Goal: Task Accomplishment & Management: Manage account settings

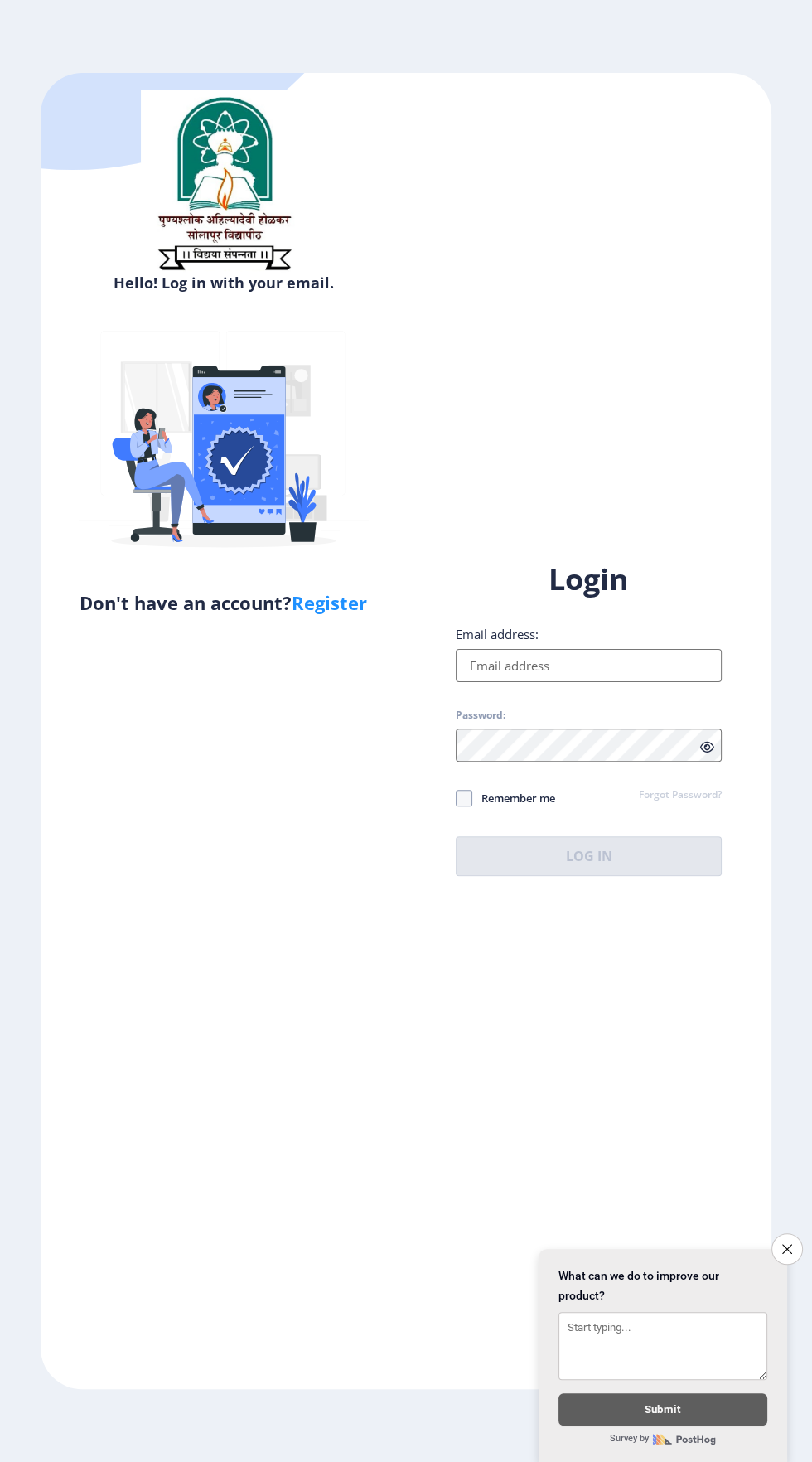
click at [616, 683] on input "Email address:" at bounding box center [589, 665] width 266 height 33
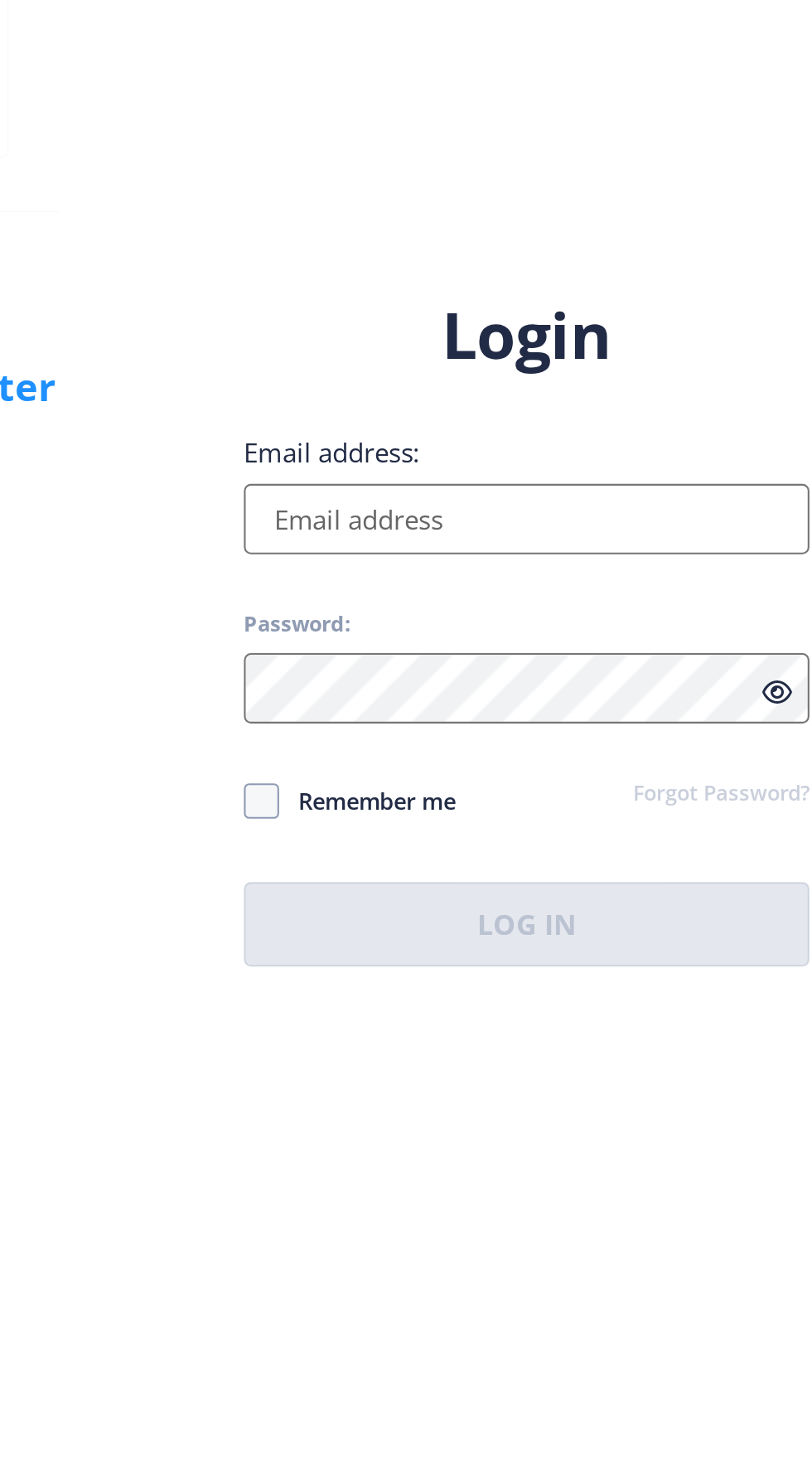
type input "[EMAIL_ADDRESS][DOMAIN_NAME]"
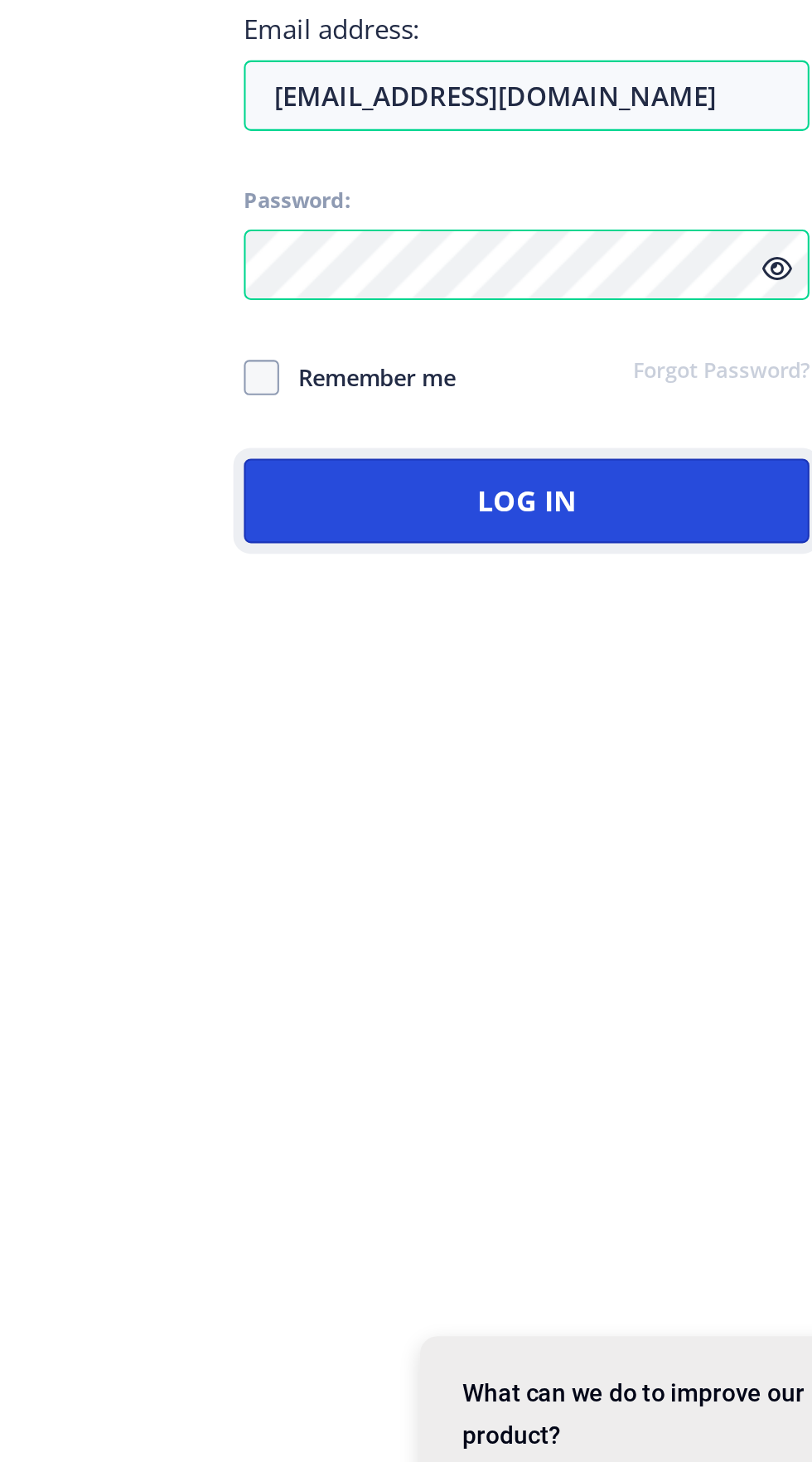
click at [651, 876] on button "Log In" at bounding box center [589, 856] width 266 height 40
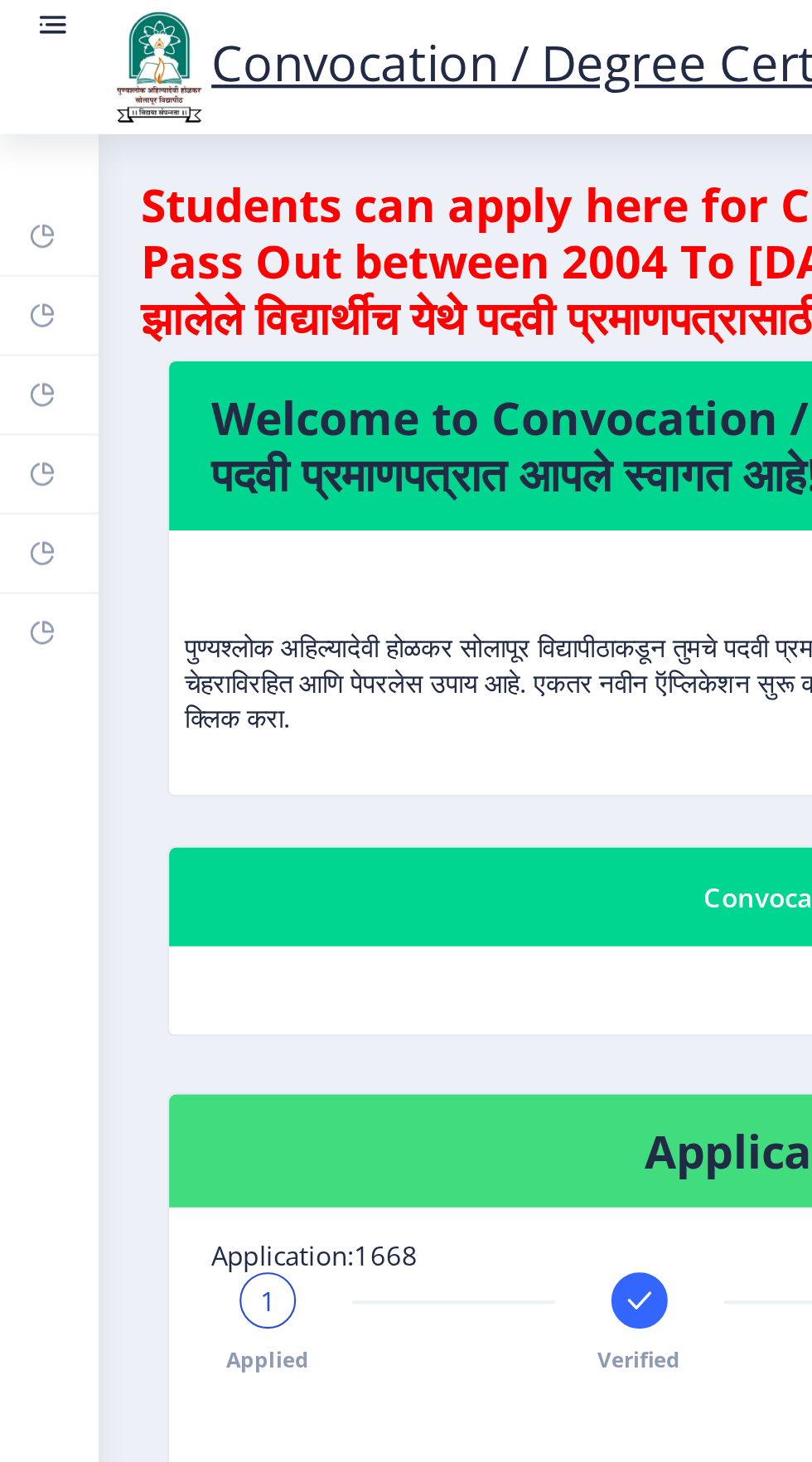
click at [26, 226] on link "Myapplication" at bounding box center [23, 223] width 46 height 36
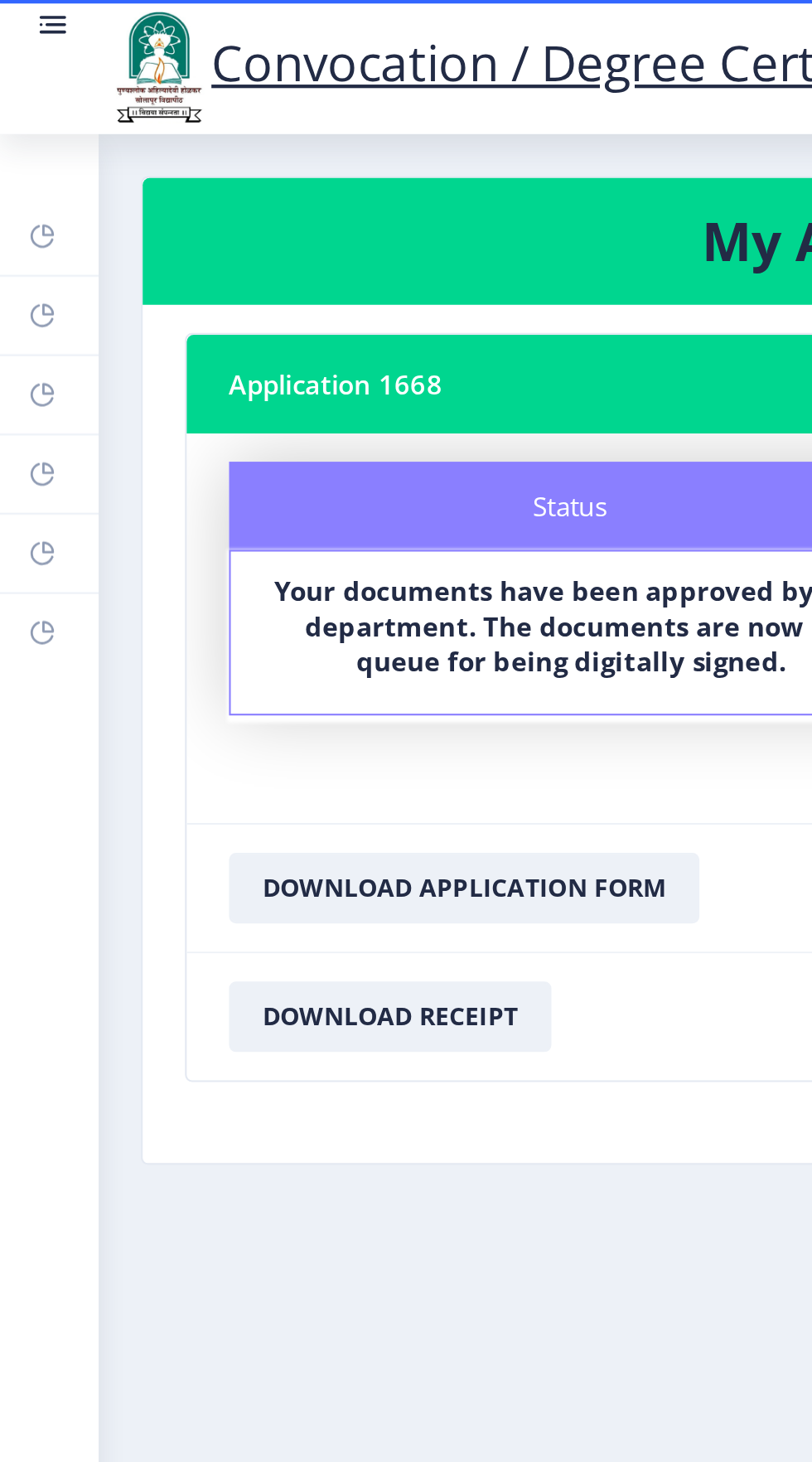
click at [23, 188] on rect at bounding box center [20, 186] width 14 height 14
select select
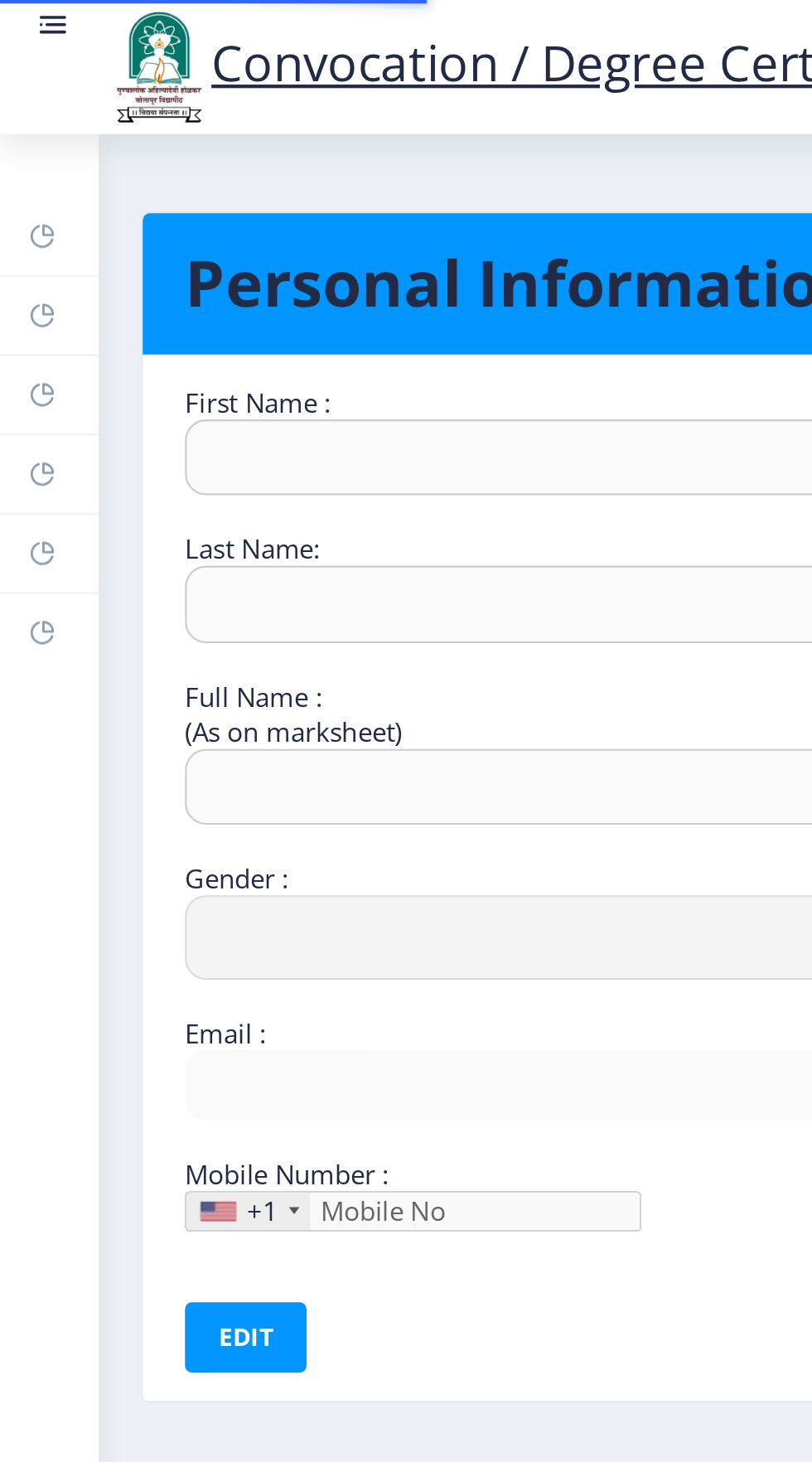
type input "[PERSON_NAME]"
type input "[PERSON_NAME] MD [PERSON_NAME]"
select select "[DEMOGRAPHIC_DATA]"
type input "[EMAIL_ADDRESS][DOMAIN_NAME]"
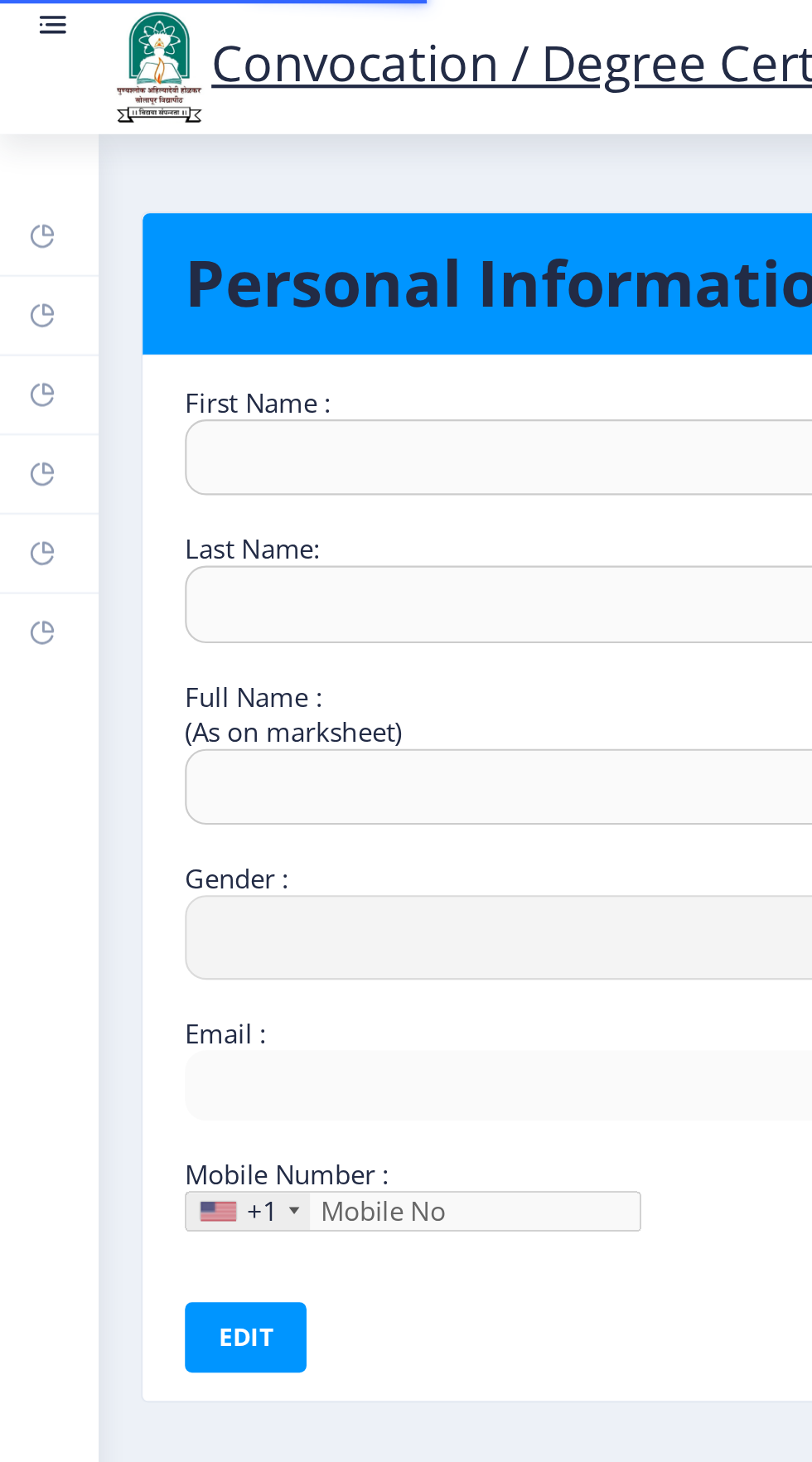
type input "[PHONE_NUMBER]"
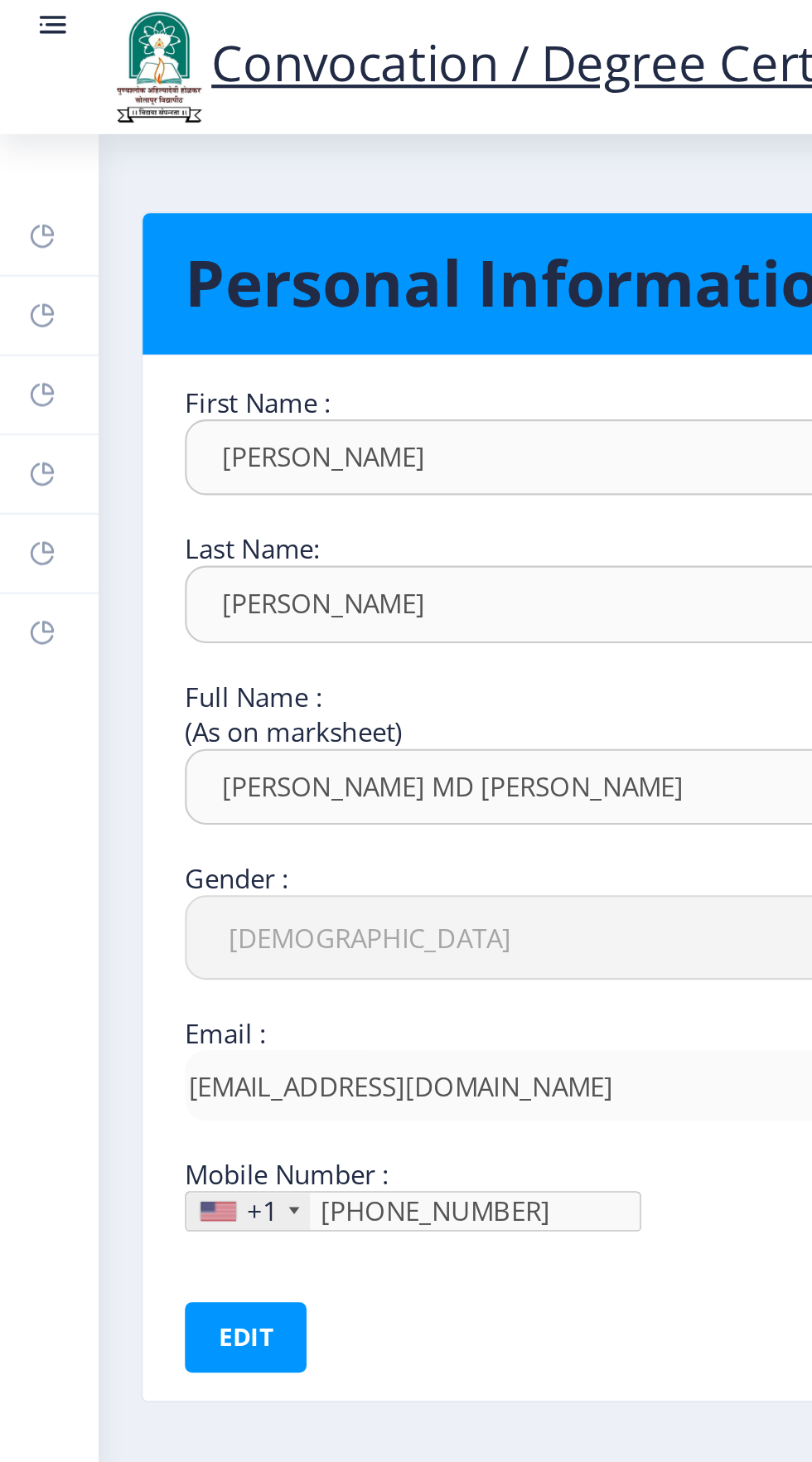
click at [32, 147] on link "Help/FAQ" at bounding box center [23, 148] width 46 height 36
